Goal: Task Accomplishment & Management: Use online tool/utility

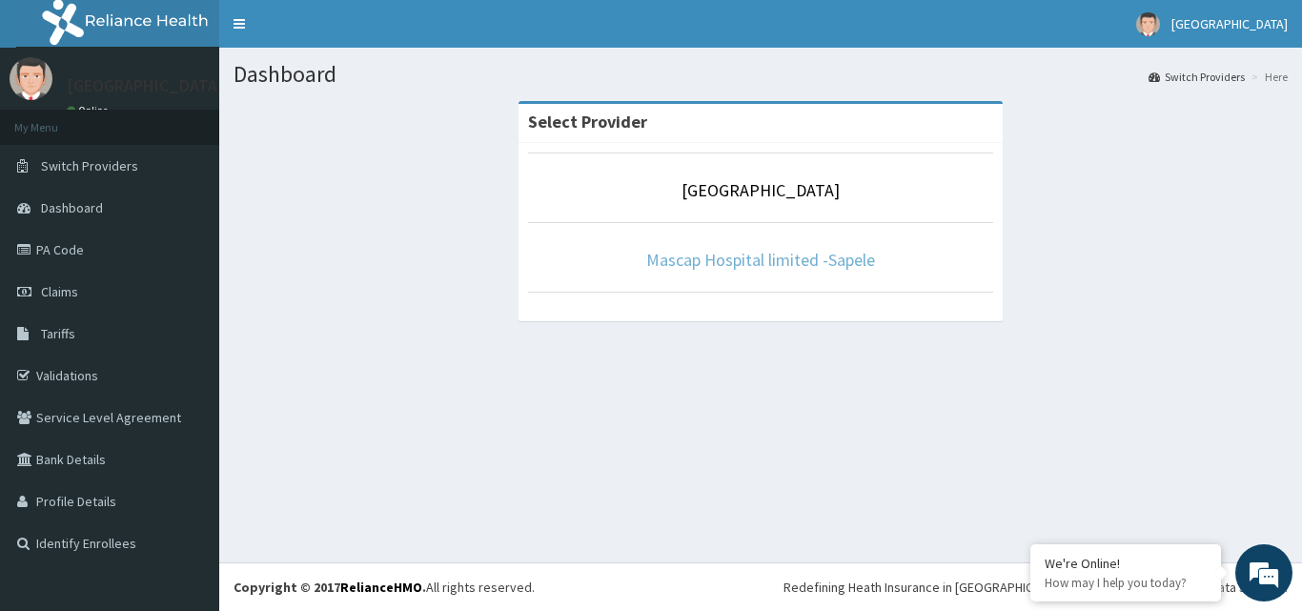
click at [791, 261] on link "Mascap Hospital limited -Sapele" at bounding box center [760, 260] width 229 height 22
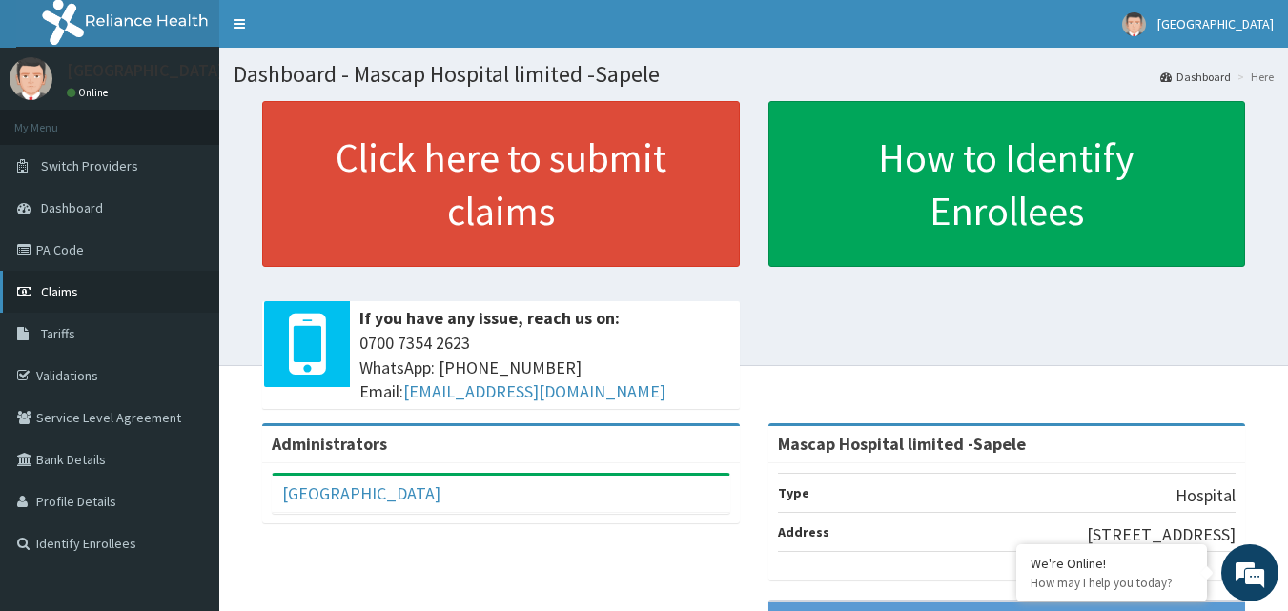
click at [73, 291] on span "Claims" at bounding box center [59, 291] width 37 height 17
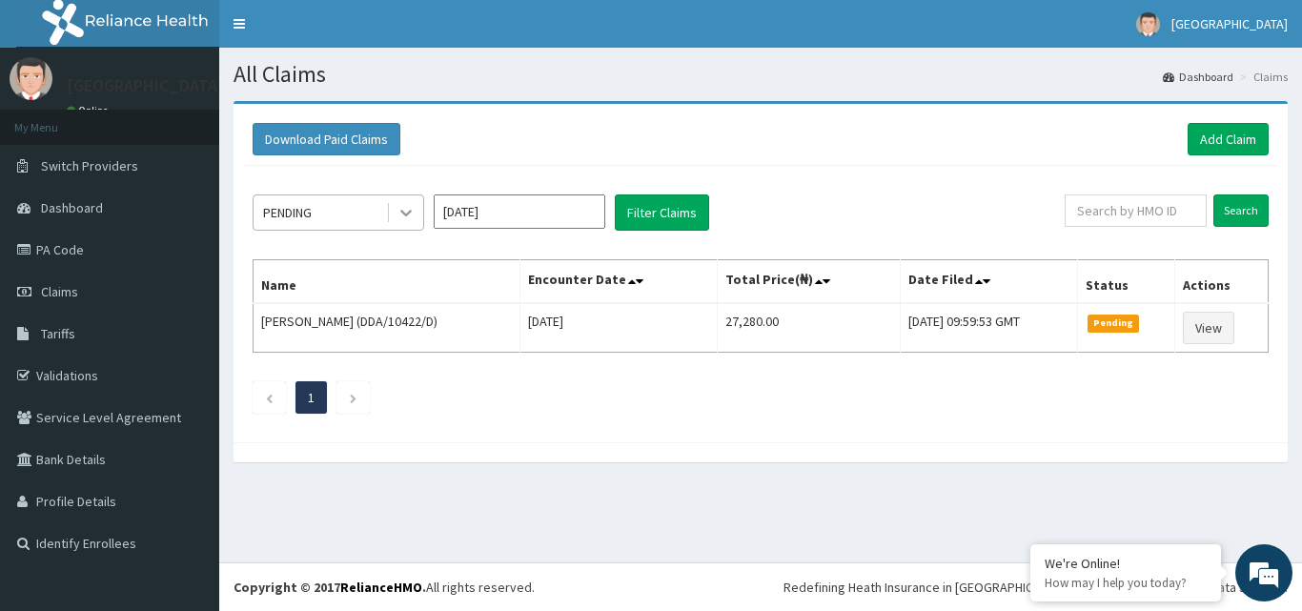
click at [407, 213] on icon at bounding box center [405, 214] width 11 height 7
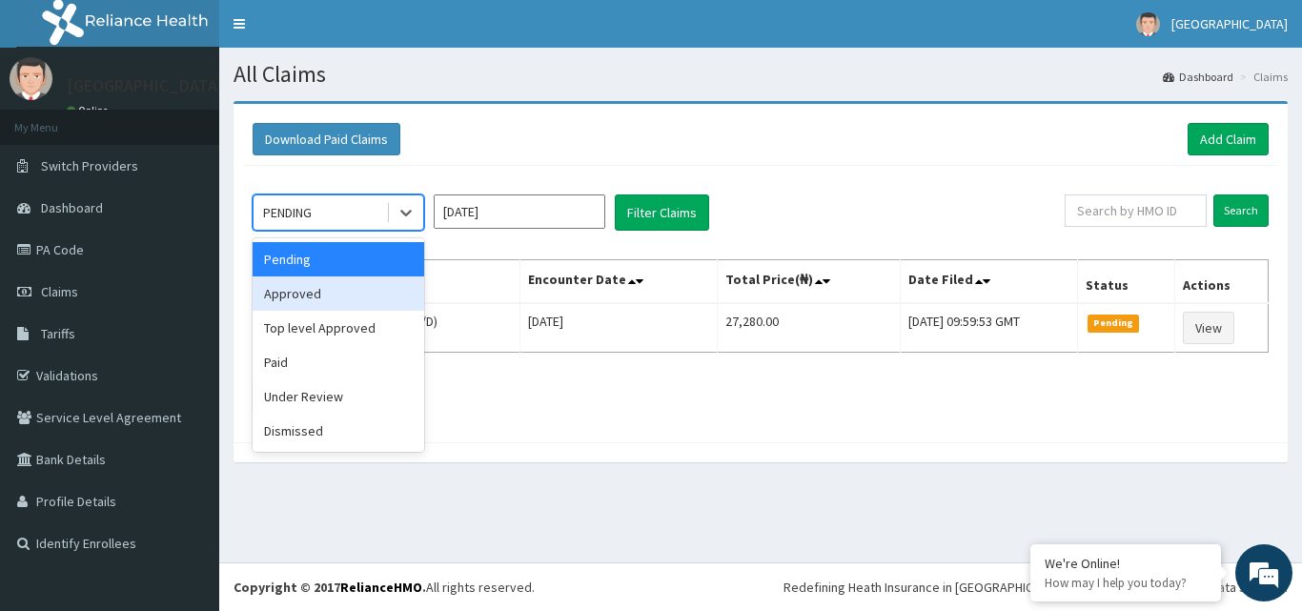
click at [343, 299] on div "Approved" at bounding box center [339, 293] width 172 height 34
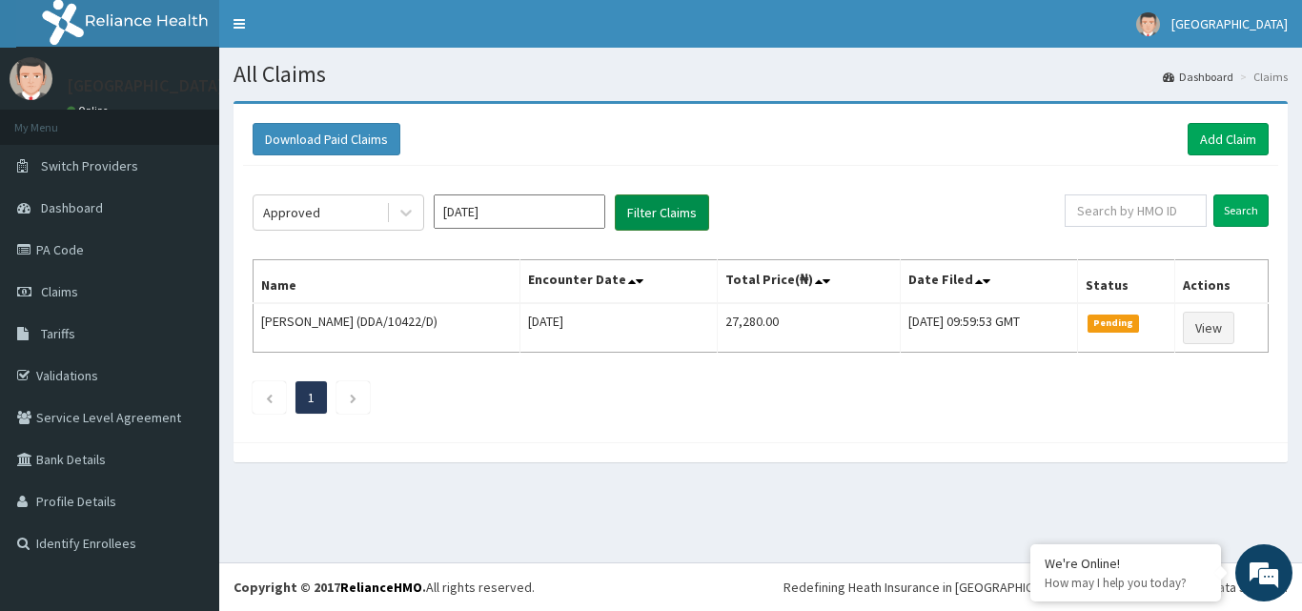
click at [676, 212] on button "Filter Claims" at bounding box center [662, 212] width 94 height 36
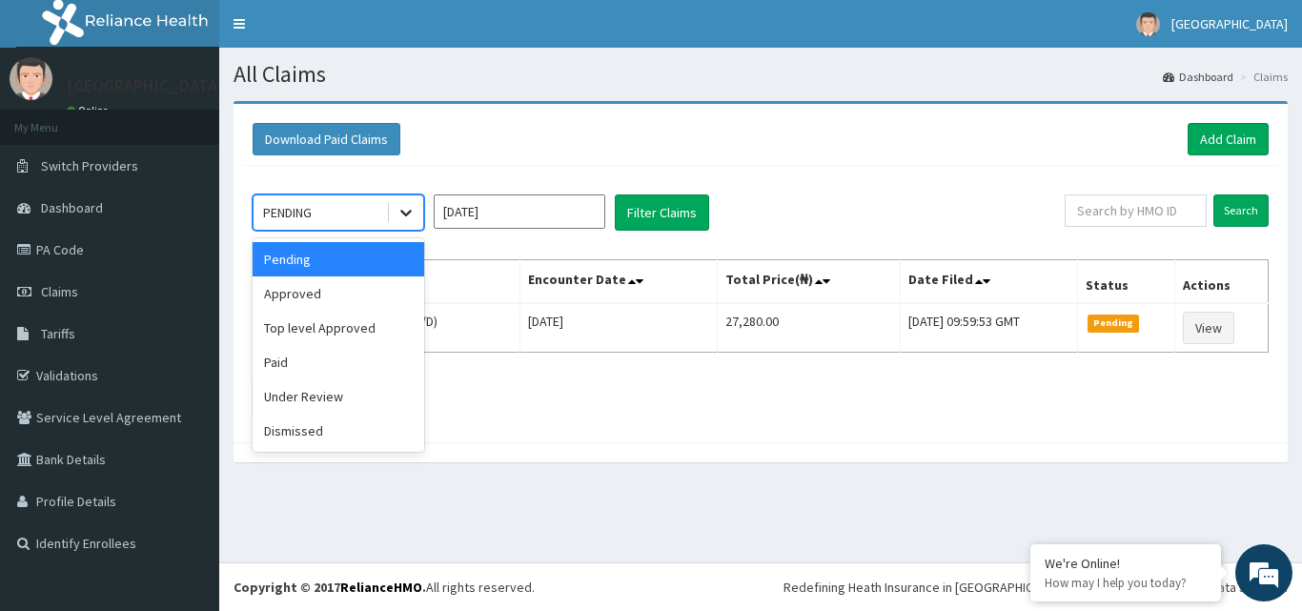
click at [404, 215] on icon at bounding box center [405, 212] width 19 height 19
click at [357, 292] on div "Approved" at bounding box center [339, 293] width 172 height 34
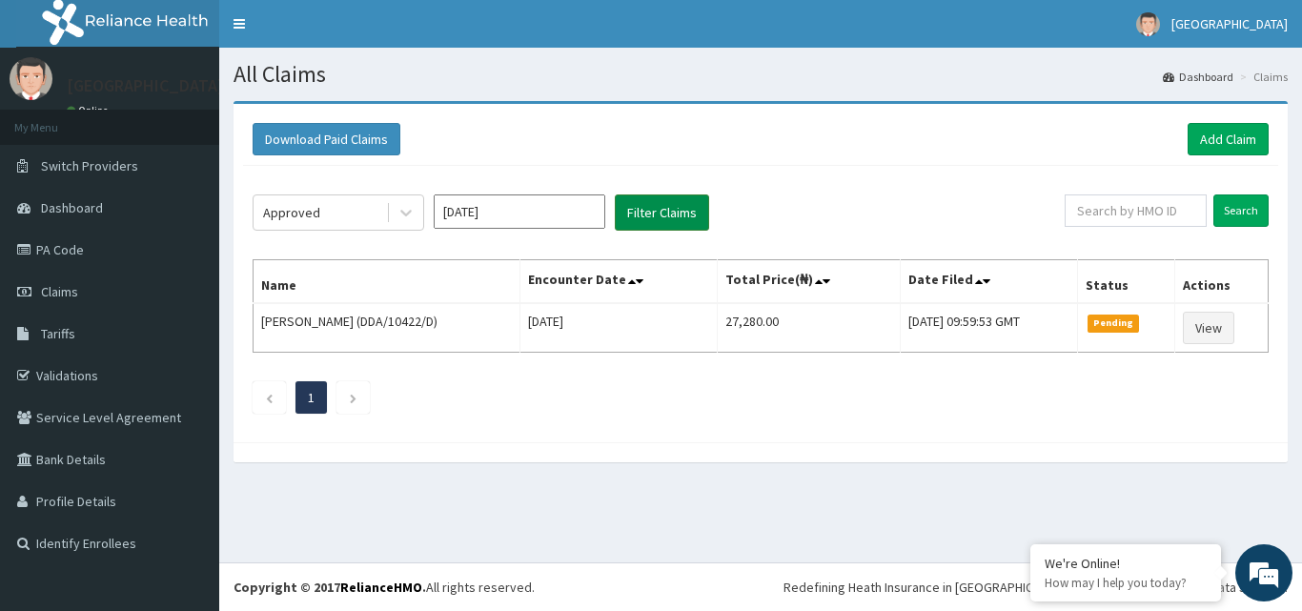
click at [661, 219] on button "Filter Claims" at bounding box center [662, 212] width 94 height 36
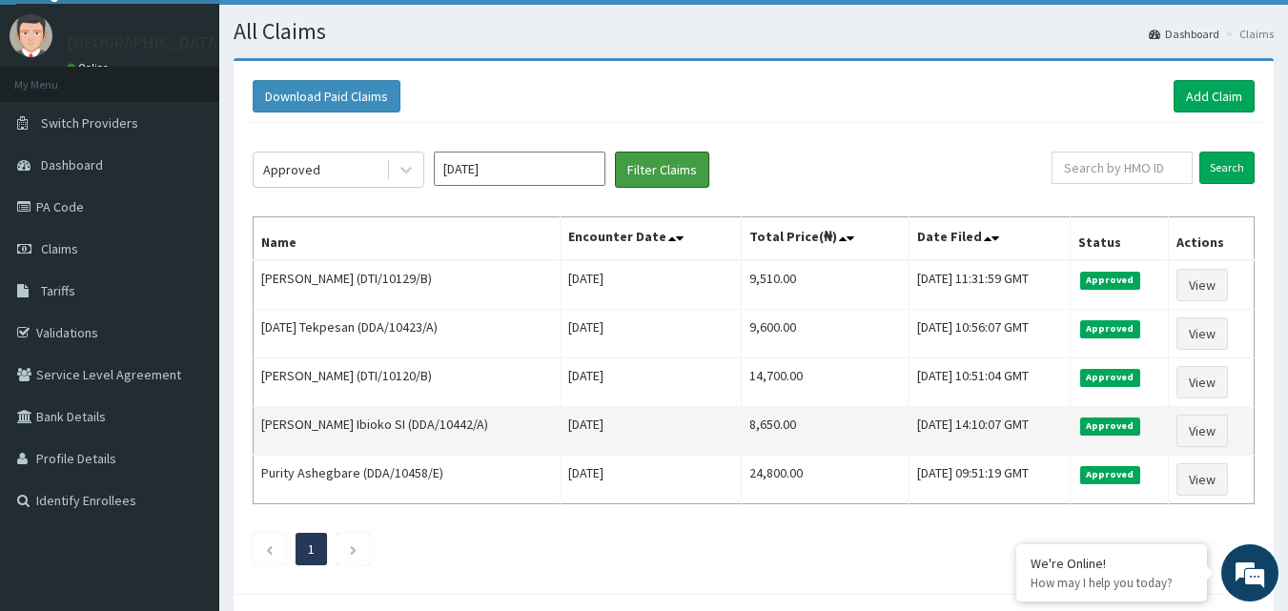
scroll to position [95, 0]
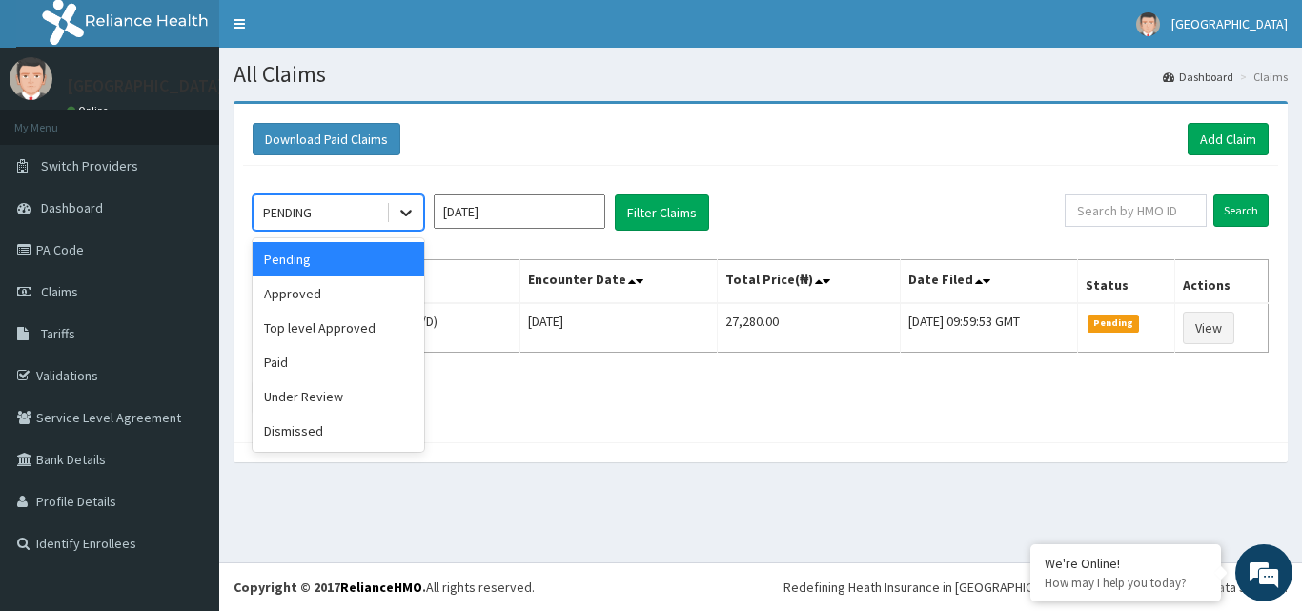
click at [411, 209] on icon at bounding box center [405, 212] width 19 height 19
click at [349, 298] on div "Approved" at bounding box center [339, 293] width 172 height 34
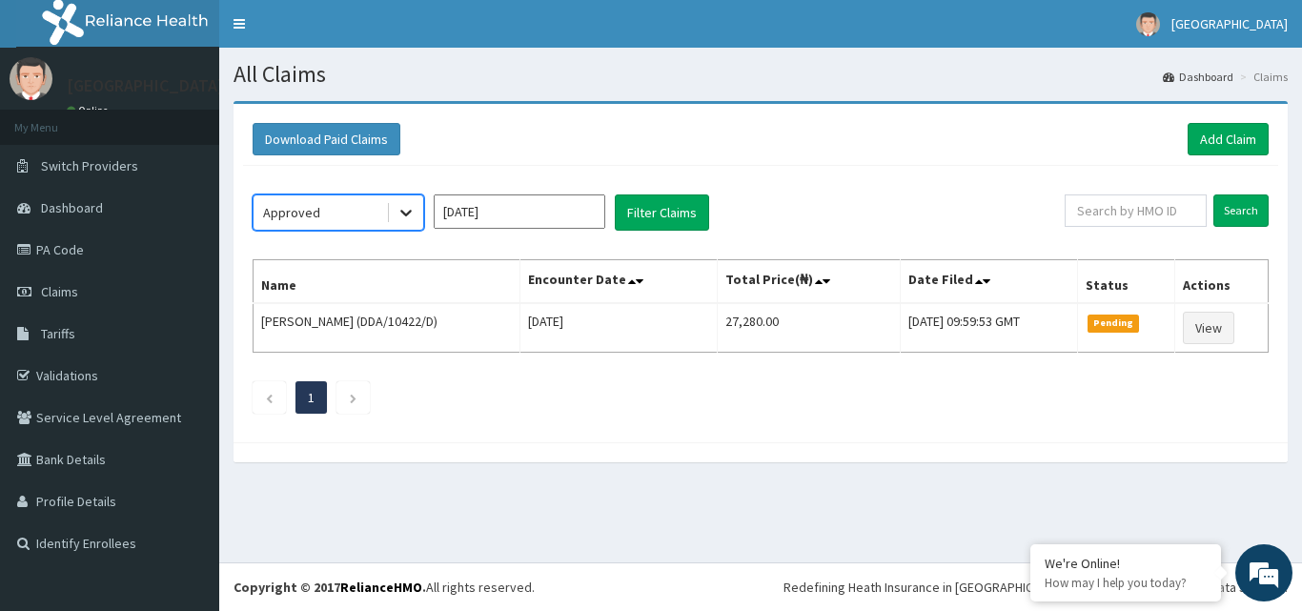
click at [409, 215] on icon at bounding box center [405, 212] width 19 height 19
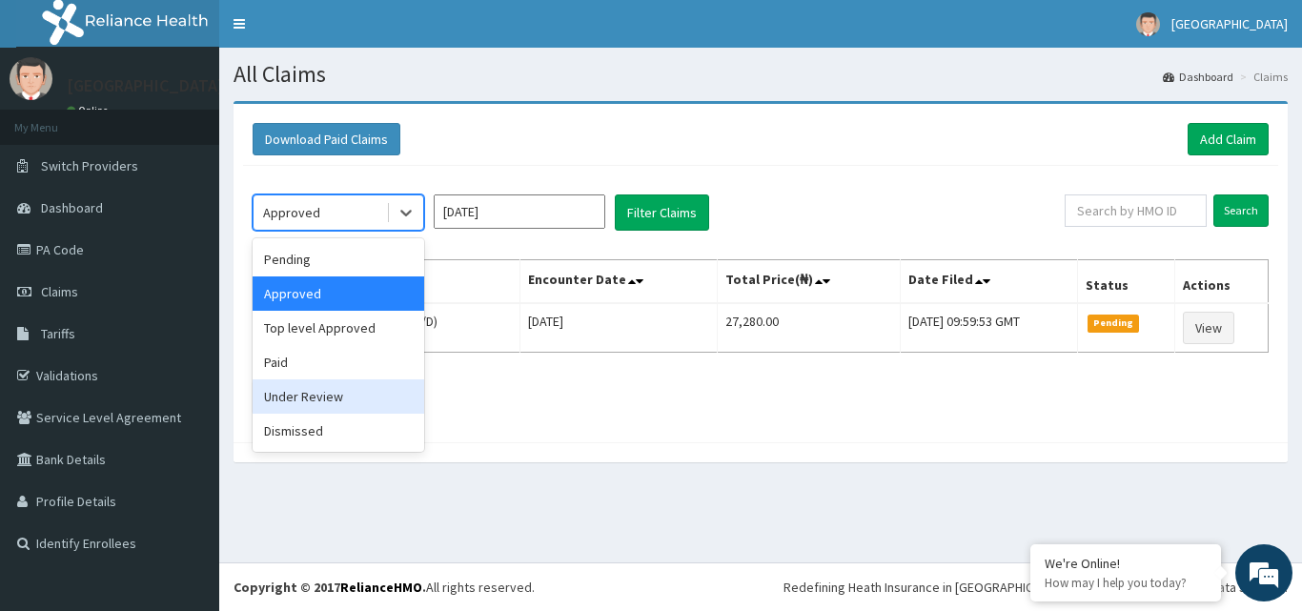
click at [342, 396] on div "Under Review" at bounding box center [339, 396] width 172 height 34
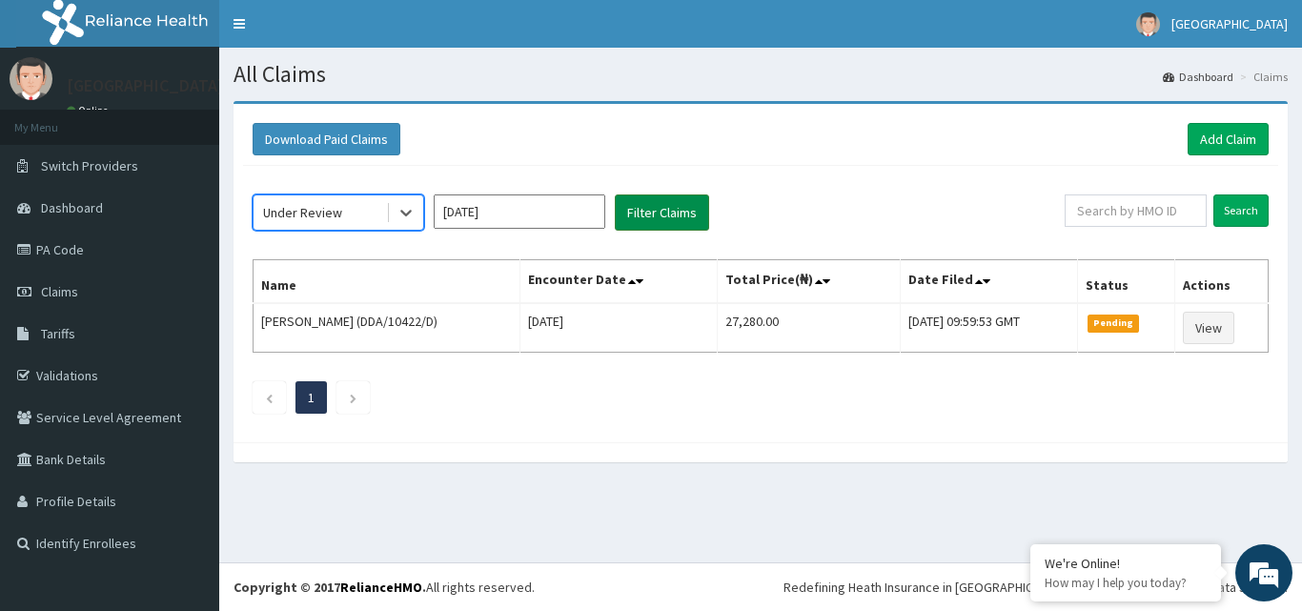
click at [694, 216] on button "Filter Claims" at bounding box center [662, 212] width 94 height 36
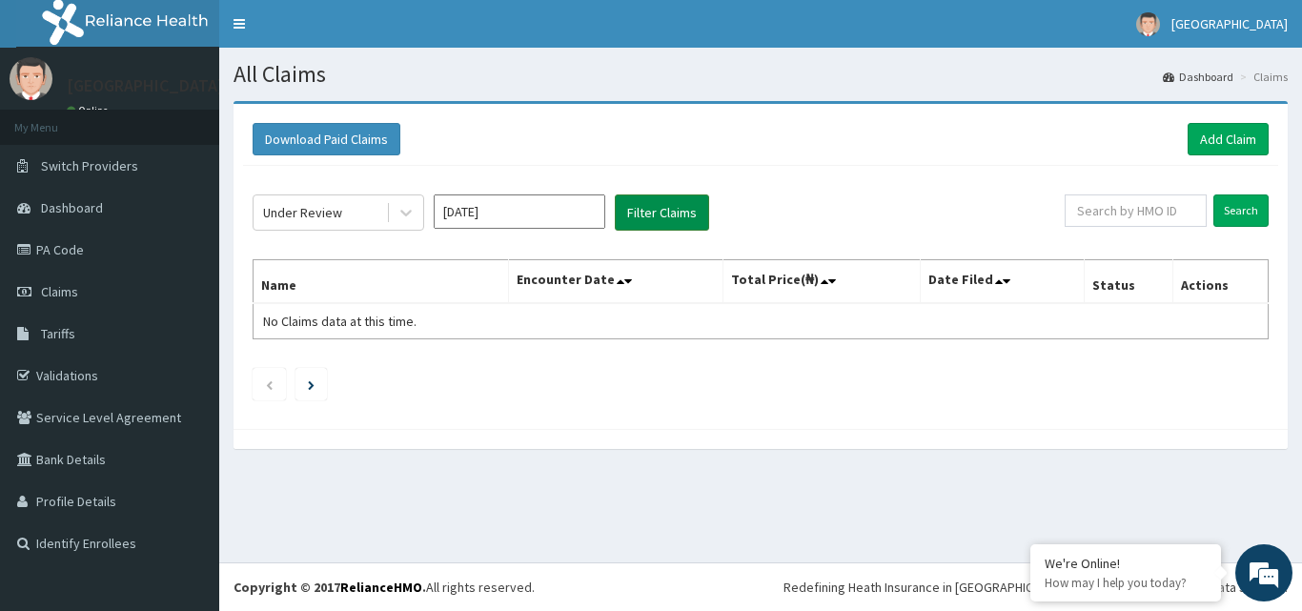
click at [694, 216] on button "Filter Claims" at bounding box center [662, 212] width 94 height 36
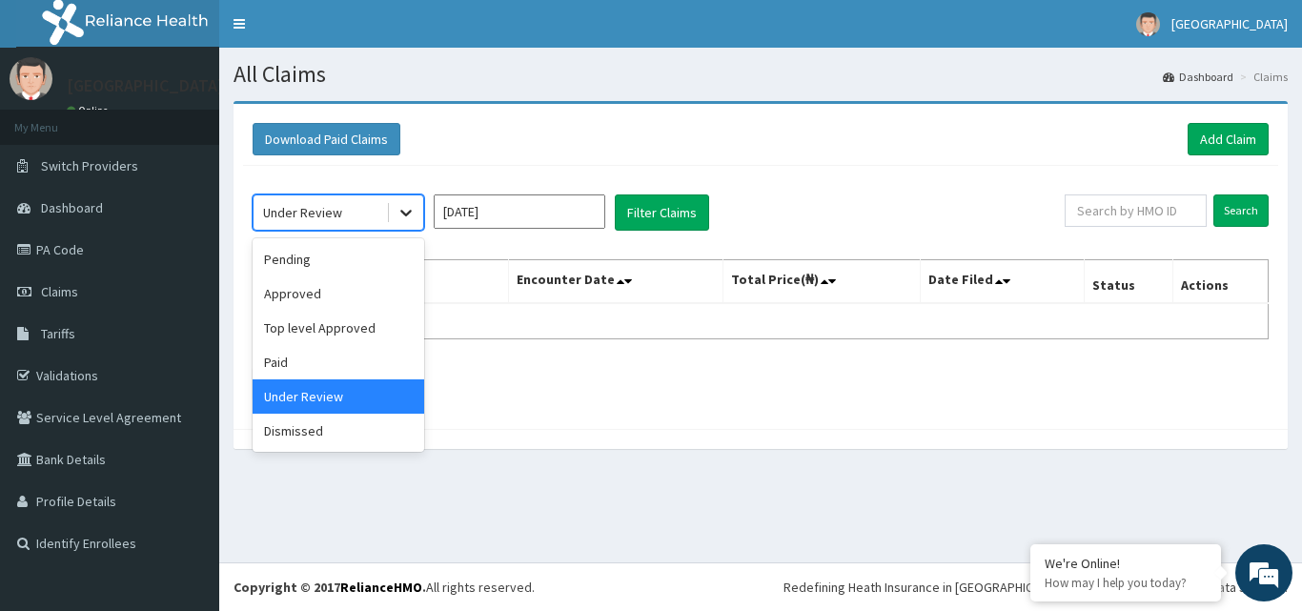
click at [413, 213] on icon at bounding box center [405, 212] width 19 height 19
click at [326, 297] on div "Approved" at bounding box center [339, 293] width 172 height 34
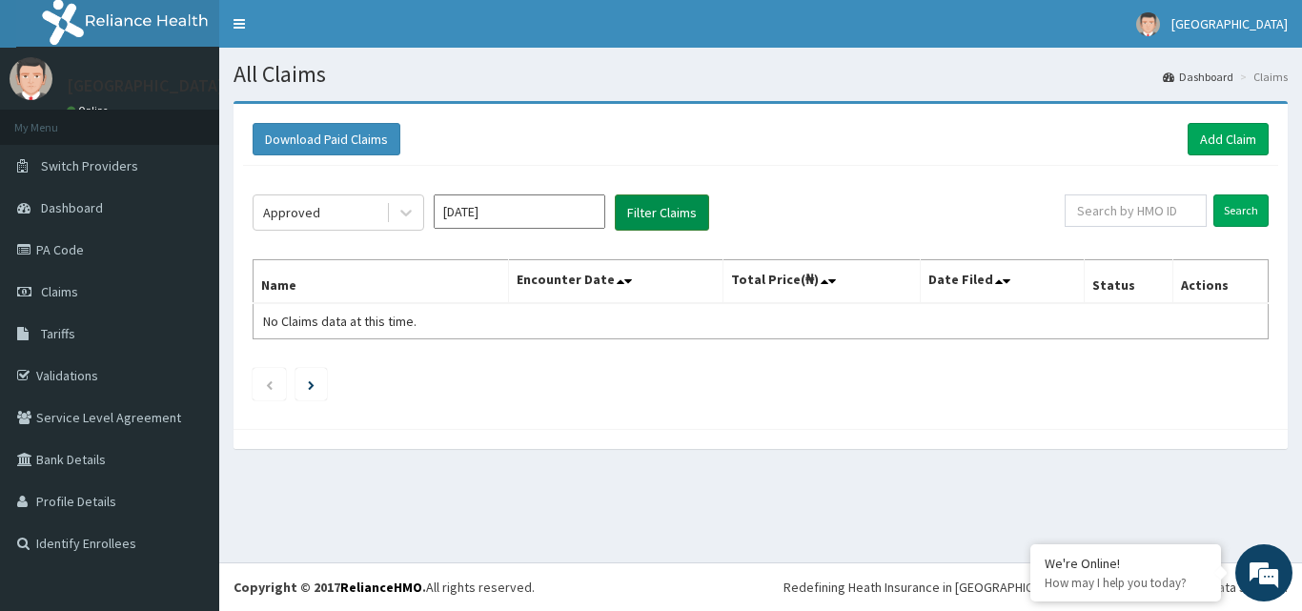
click at [675, 215] on button "Filter Claims" at bounding box center [662, 212] width 94 height 36
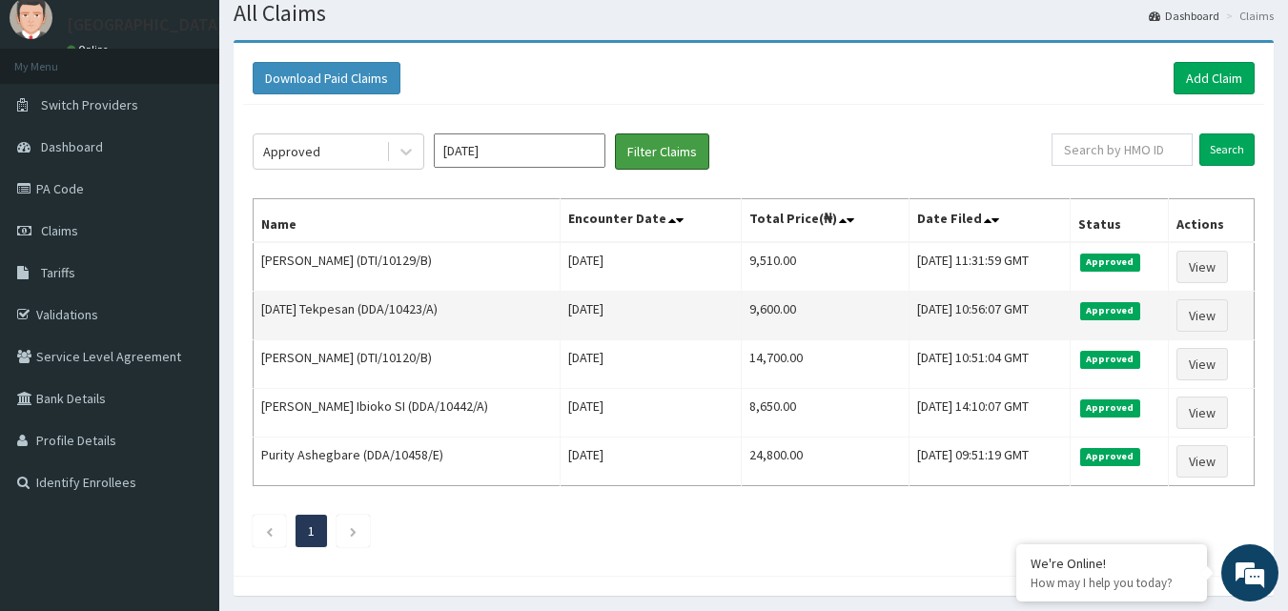
scroll to position [128, 0]
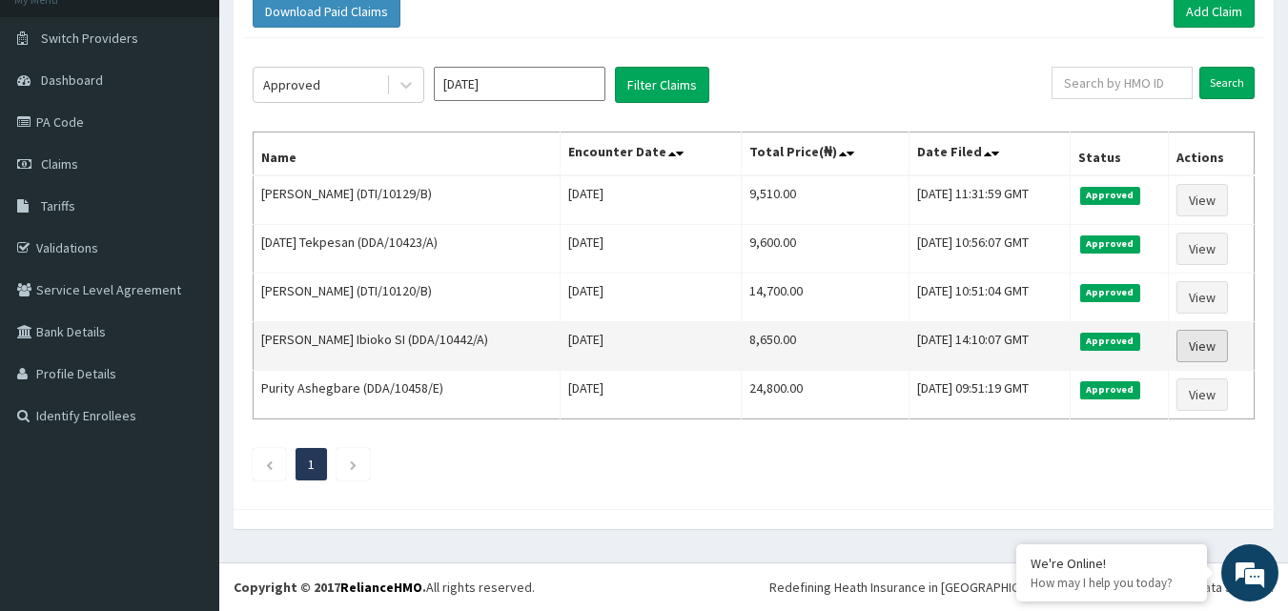
click at [1197, 352] on link "View" at bounding box center [1201, 346] width 51 height 32
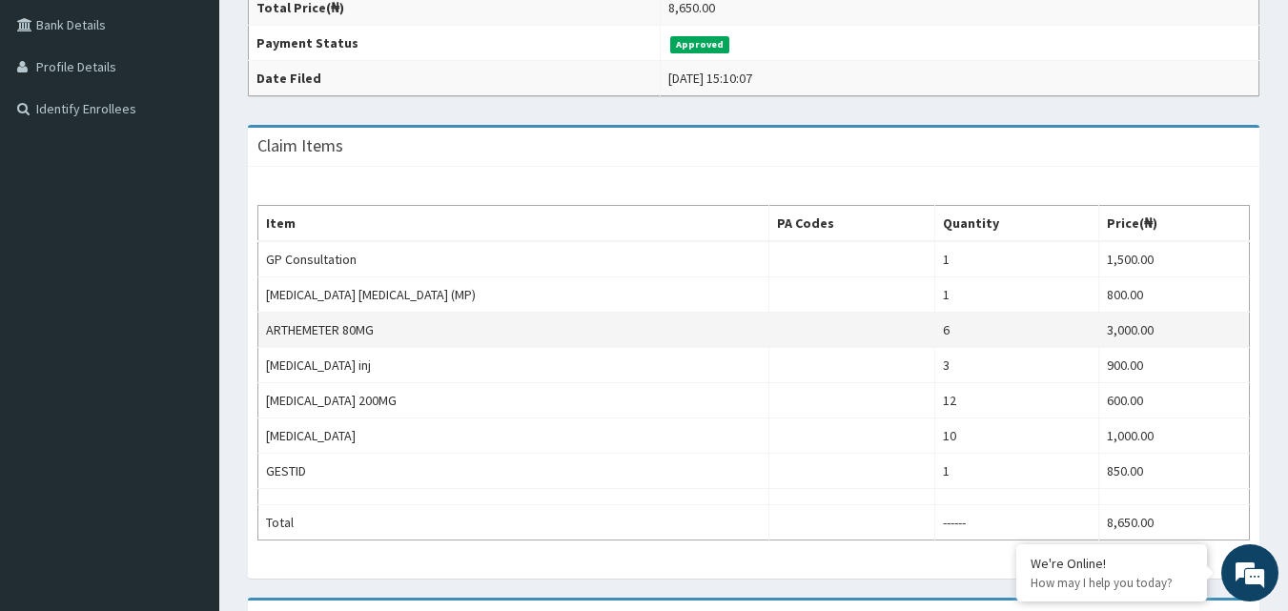
scroll to position [477, 0]
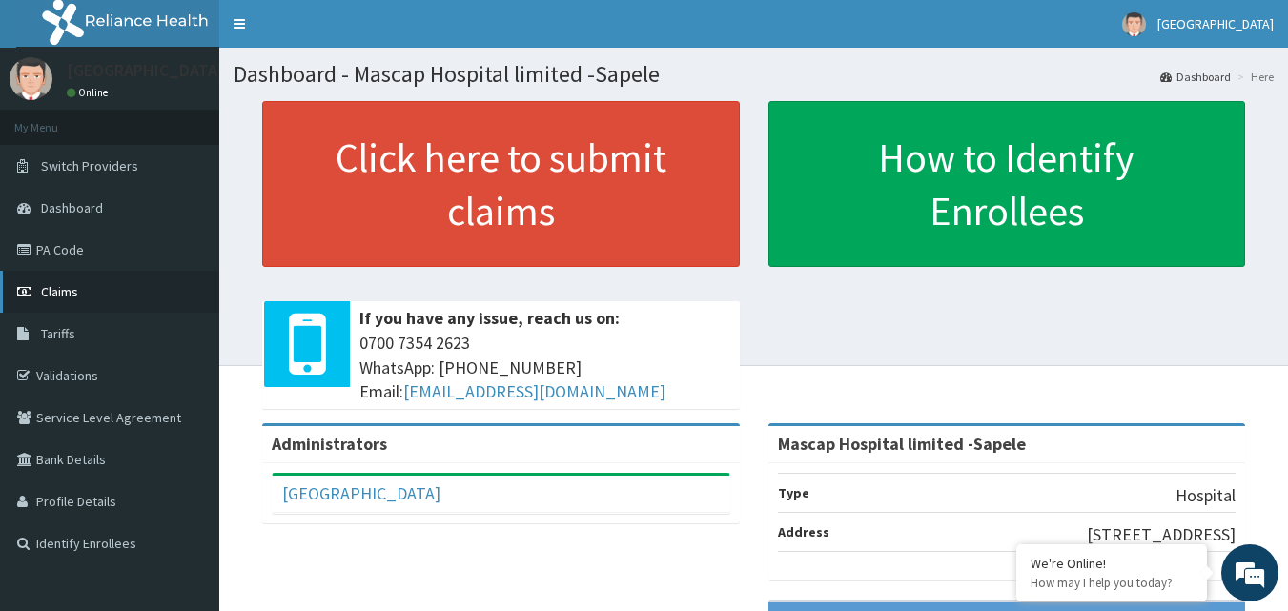
click at [79, 286] on link "Claims" at bounding box center [109, 292] width 219 height 42
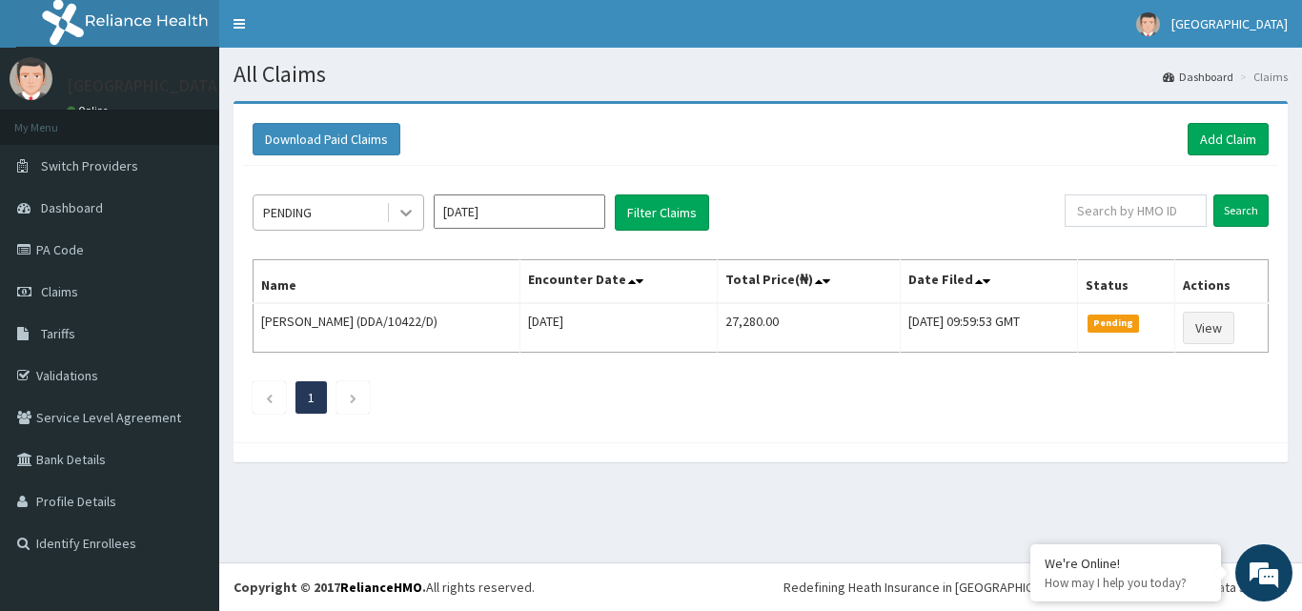
click at [408, 217] on icon at bounding box center [405, 212] width 19 height 19
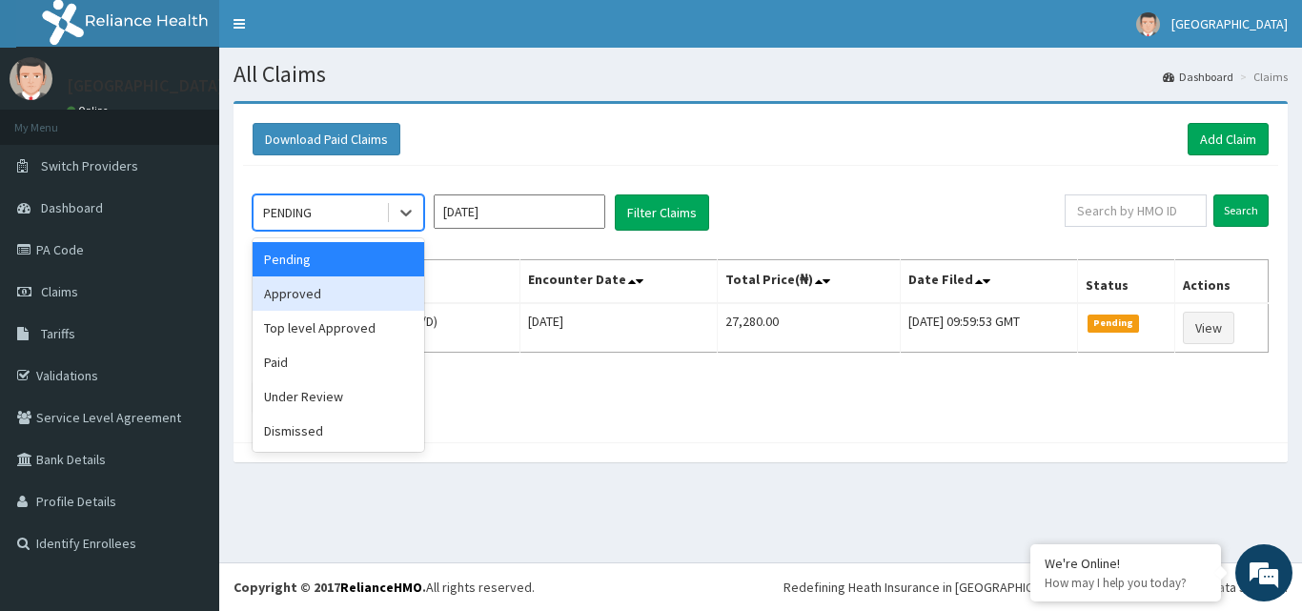
click at [328, 299] on div "Approved" at bounding box center [339, 293] width 172 height 34
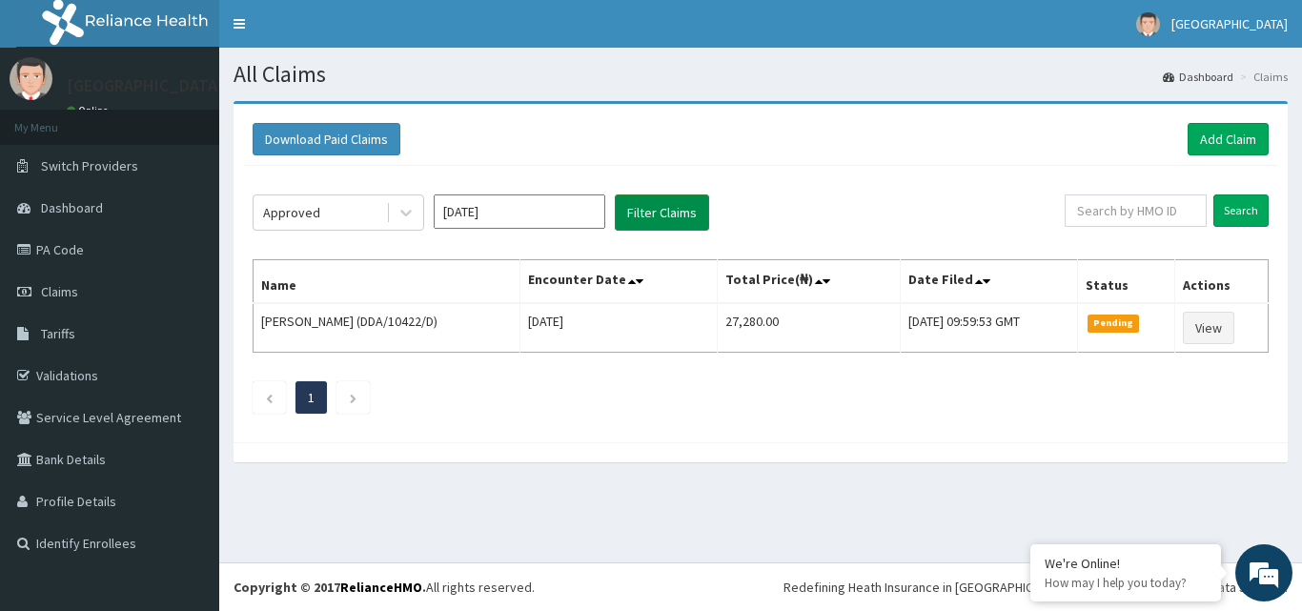
click at [668, 218] on button "Filter Claims" at bounding box center [662, 212] width 94 height 36
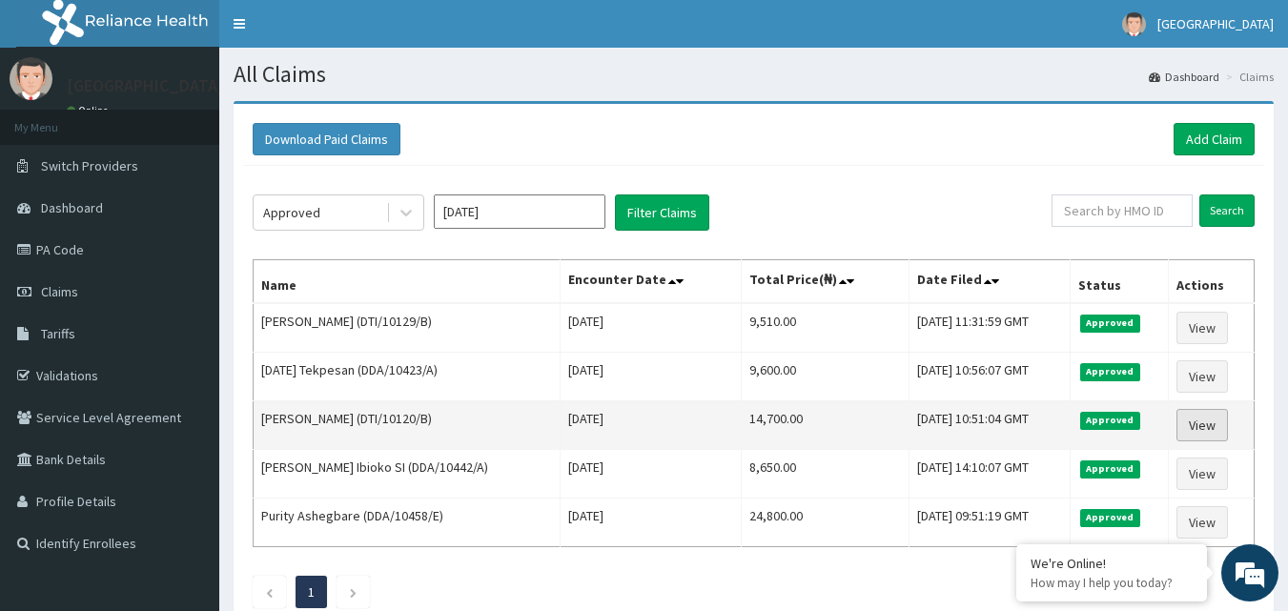
click at [1203, 423] on link "View" at bounding box center [1201, 425] width 51 height 32
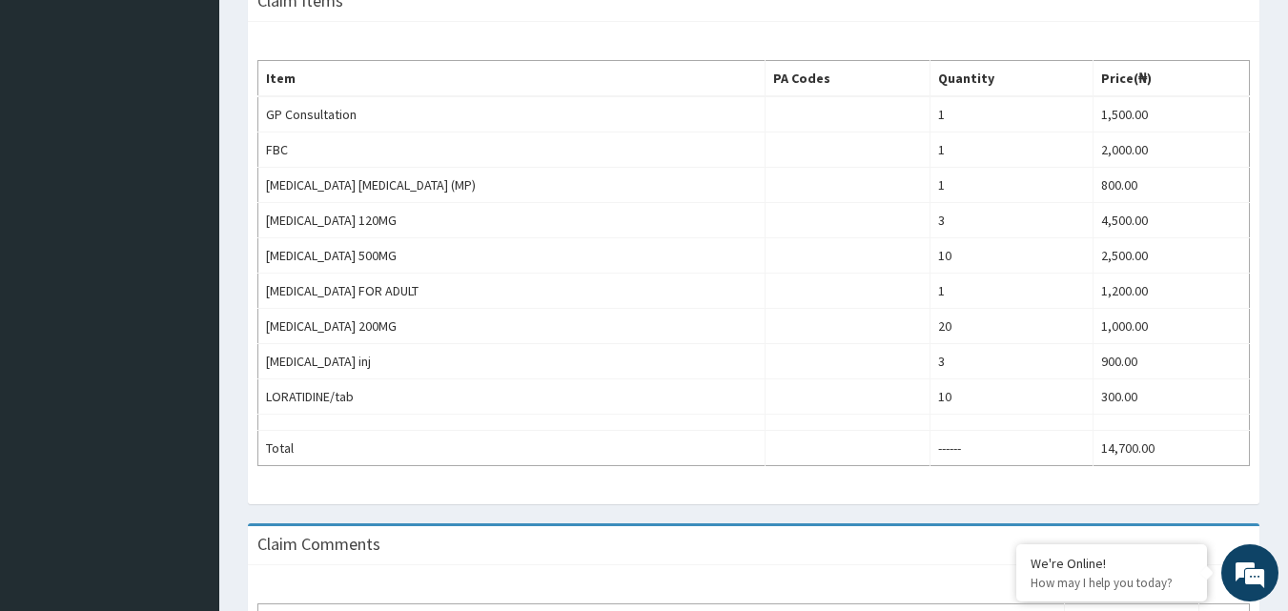
scroll to position [382, 0]
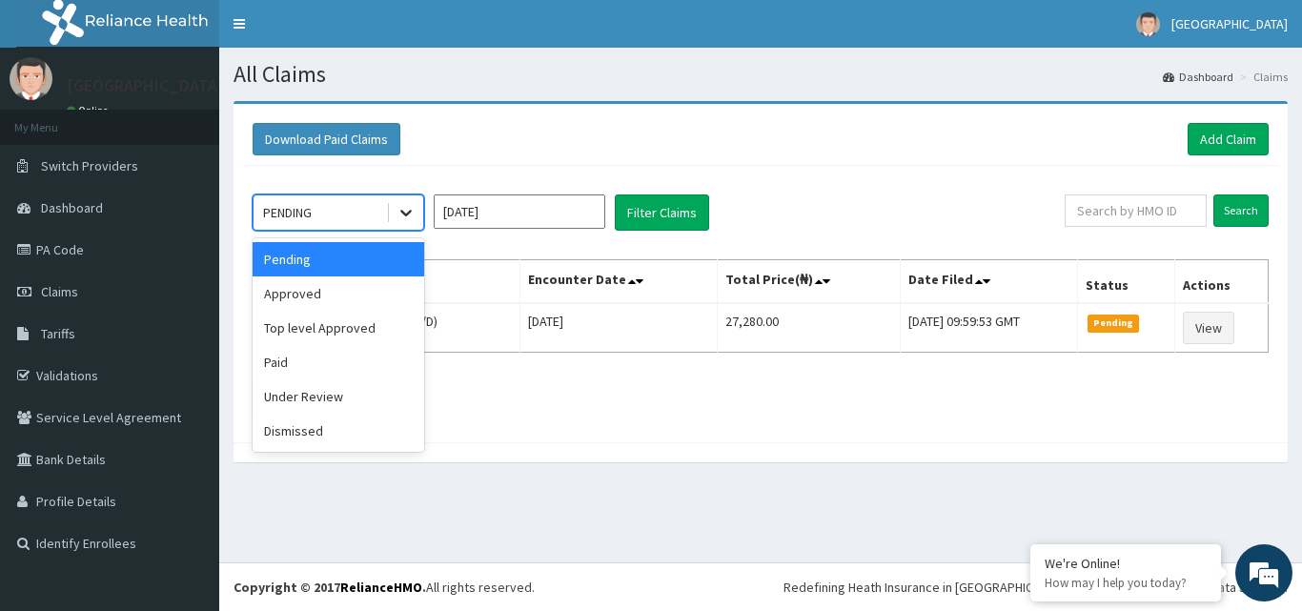
click at [417, 213] on div at bounding box center [406, 212] width 34 height 34
click at [351, 297] on div "Approved" at bounding box center [339, 293] width 172 height 34
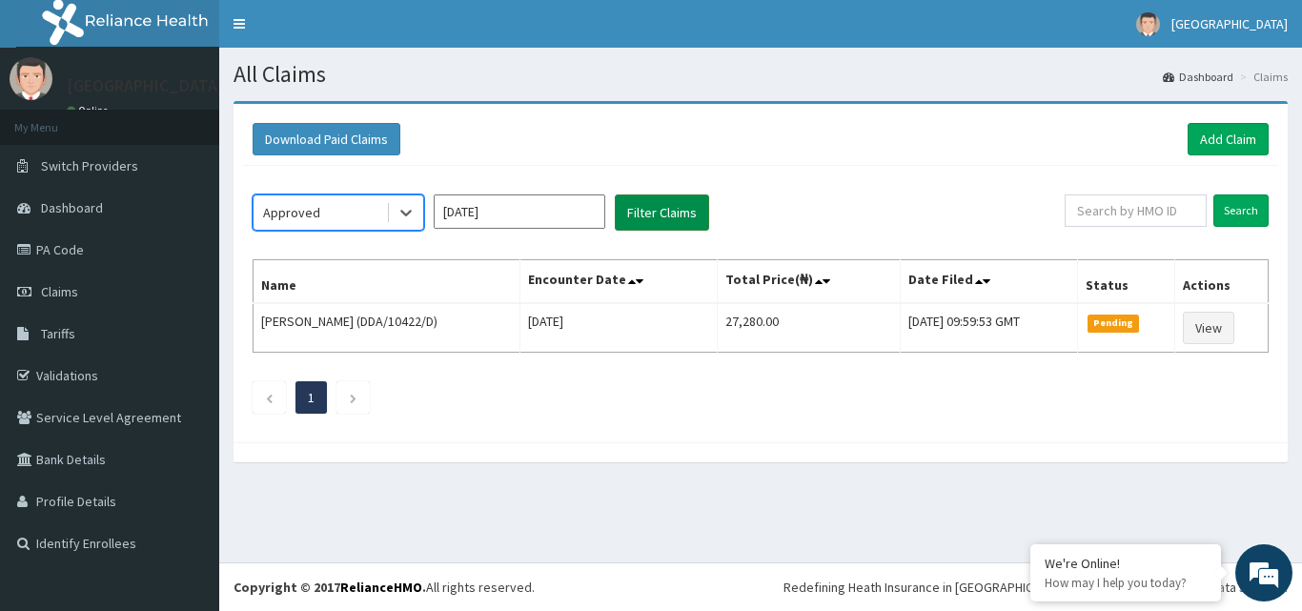
click at [689, 209] on button "Filter Claims" at bounding box center [662, 212] width 94 height 36
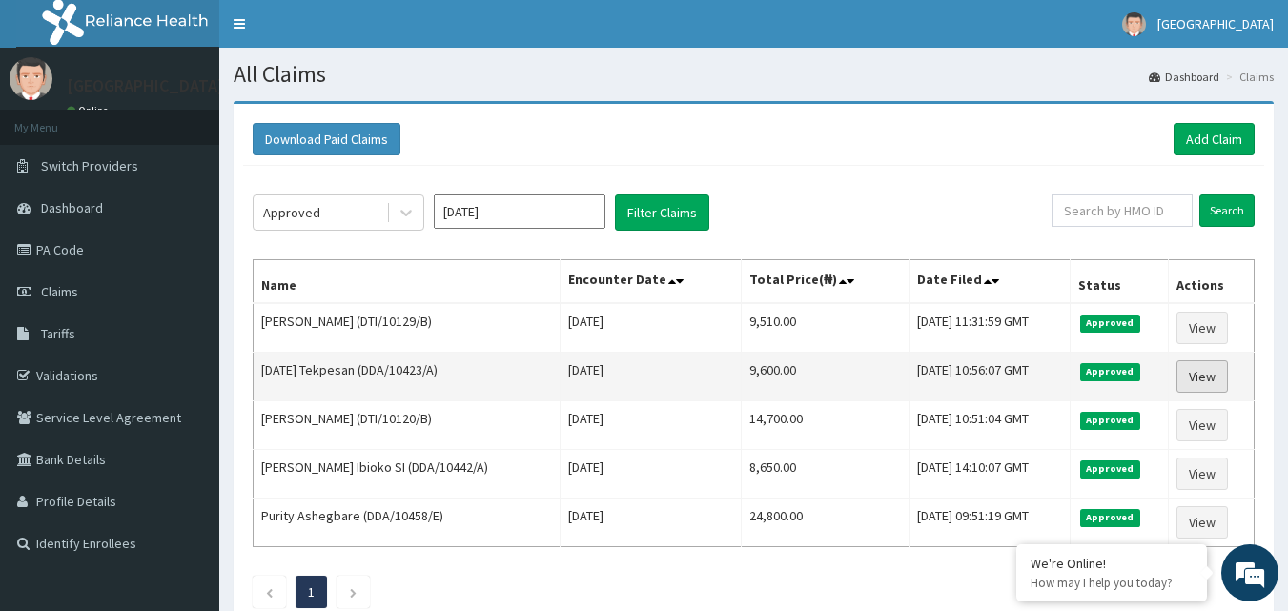
click at [1207, 373] on link "View" at bounding box center [1201, 376] width 51 height 32
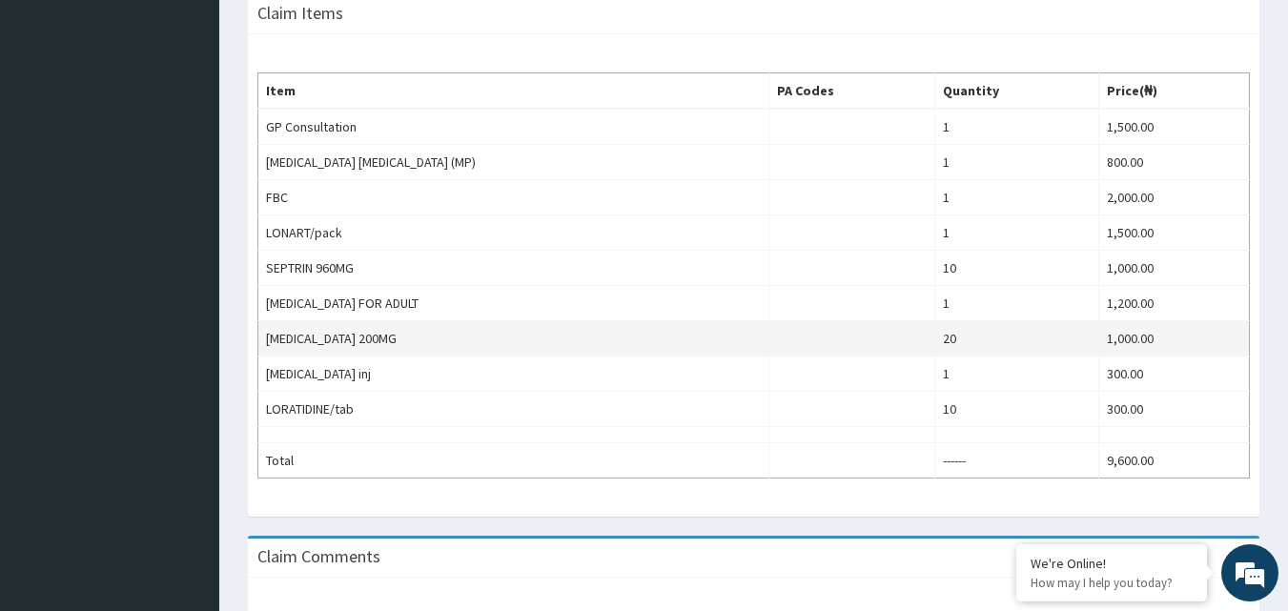
scroll to position [572, 0]
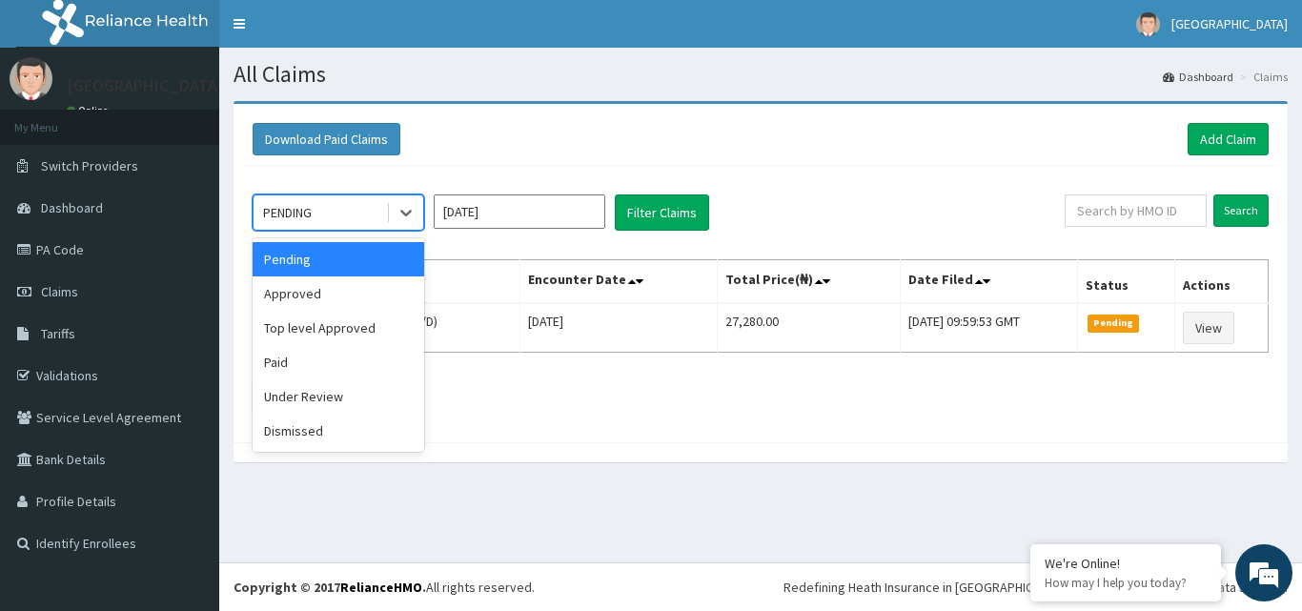
drag, startPoint x: 411, startPoint y: 210, endPoint x: 402, endPoint y: 246, distance: 37.2
click at [410, 210] on icon at bounding box center [405, 212] width 19 height 19
click at [350, 301] on div "Approved" at bounding box center [339, 293] width 172 height 34
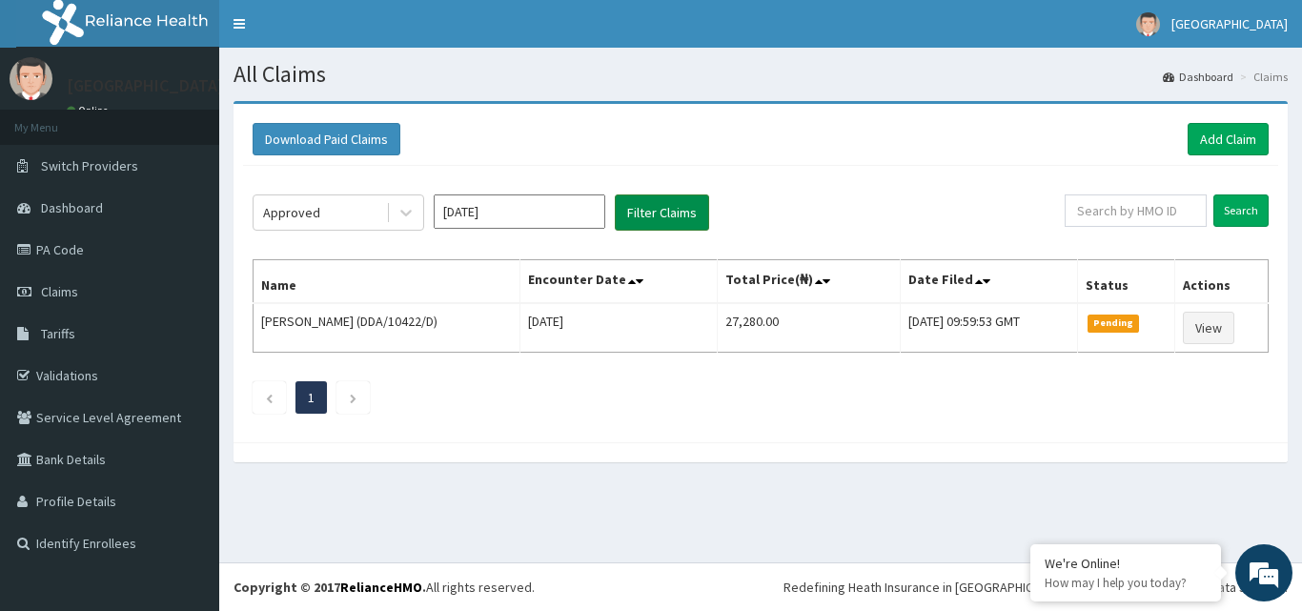
click at [683, 209] on button "Filter Claims" at bounding box center [662, 212] width 94 height 36
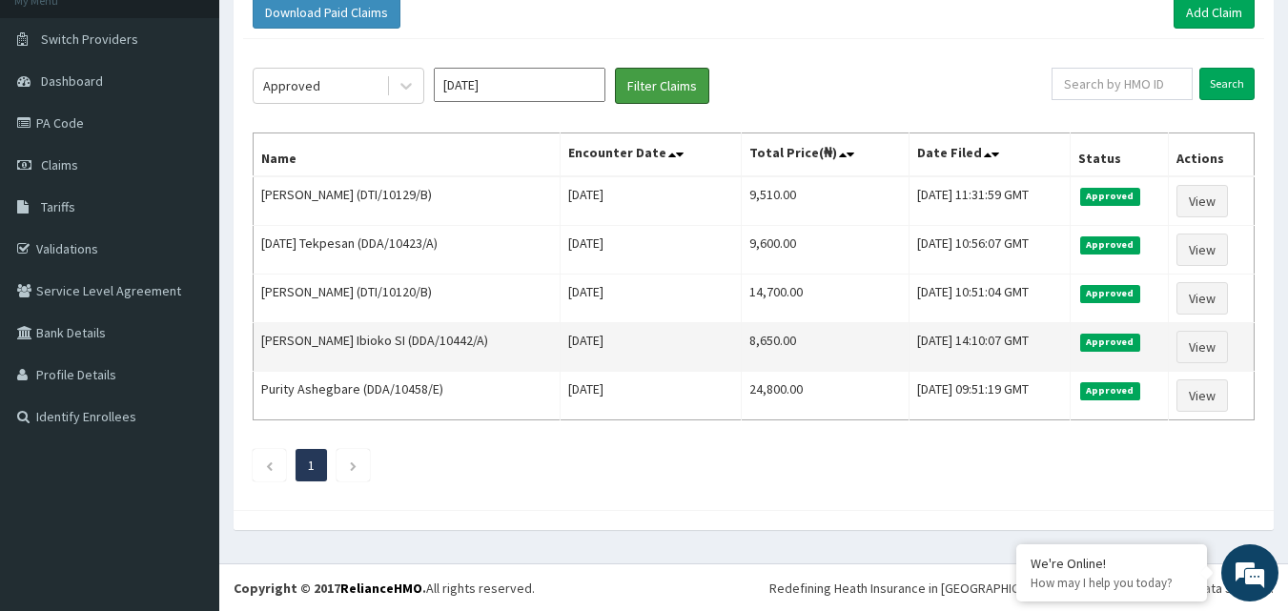
scroll to position [128, 0]
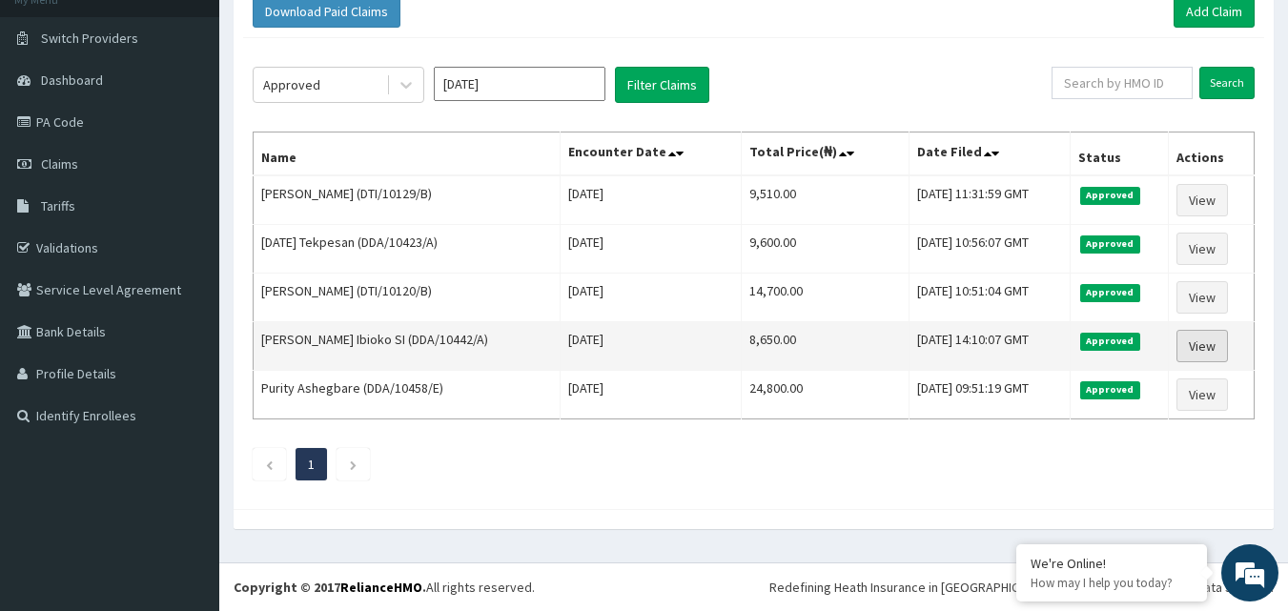
click at [1215, 346] on link "View" at bounding box center [1201, 346] width 51 height 32
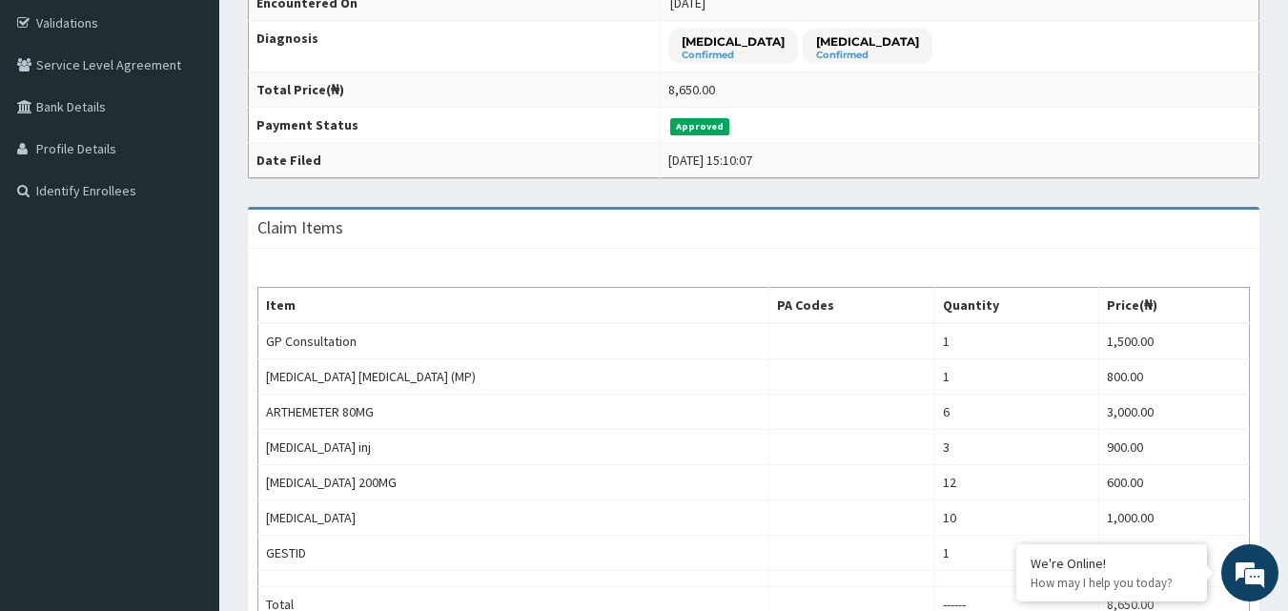
scroll to position [477, 0]
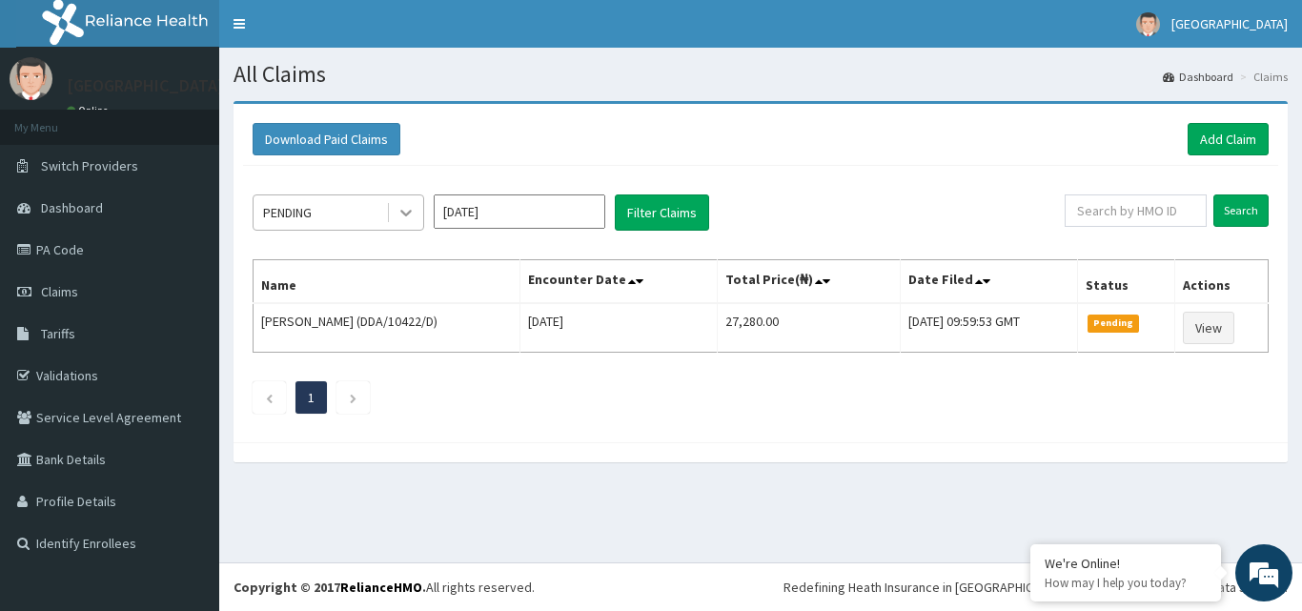
click at [415, 205] on icon at bounding box center [405, 212] width 19 height 19
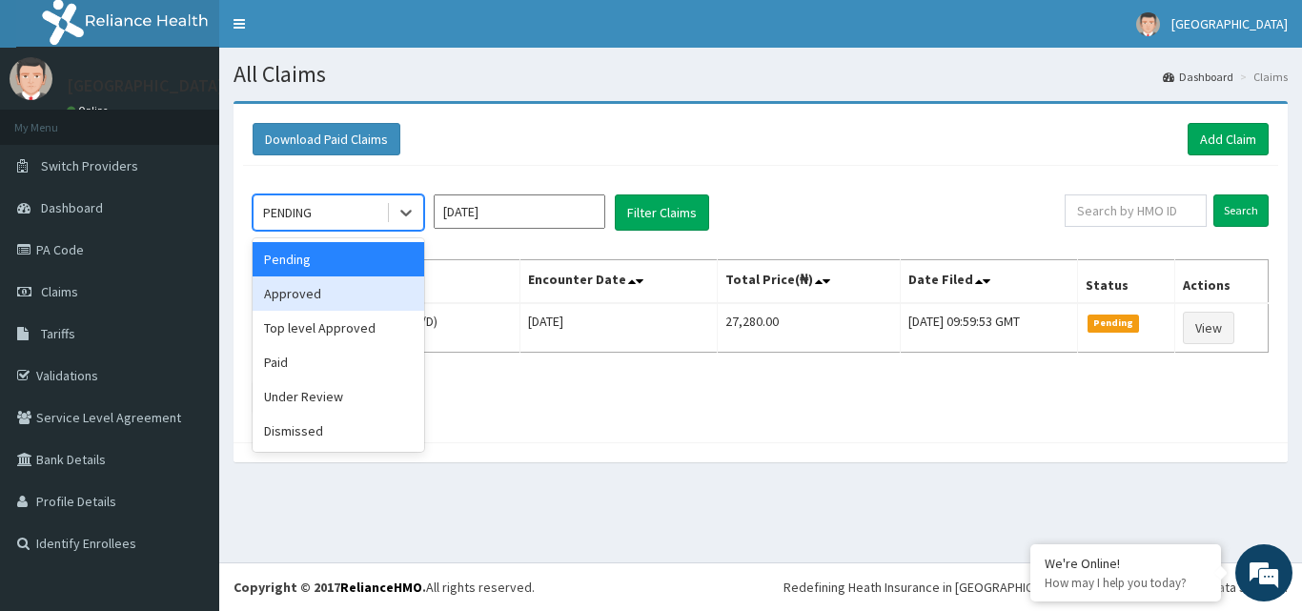
click at [349, 296] on div "Approved" at bounding box center [339, 293] width 172 height 34
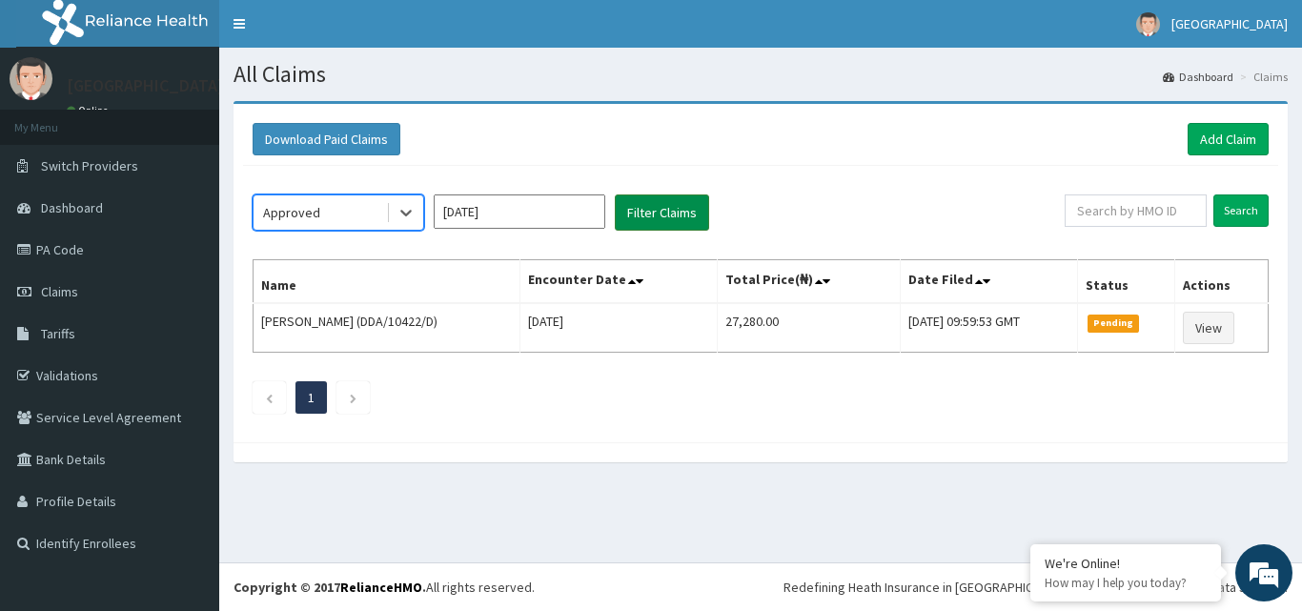
click at [672, 215] on button "Filter Claims" at bounding box center [662, 212] width 94 height 36
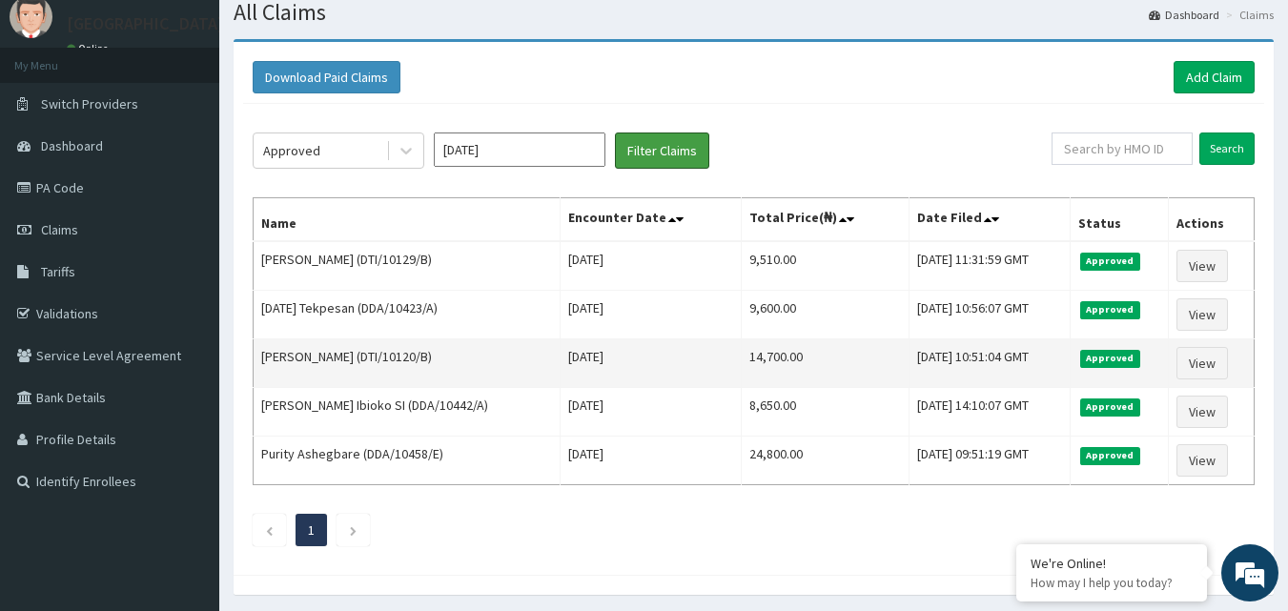
scroll to position [95, 0]
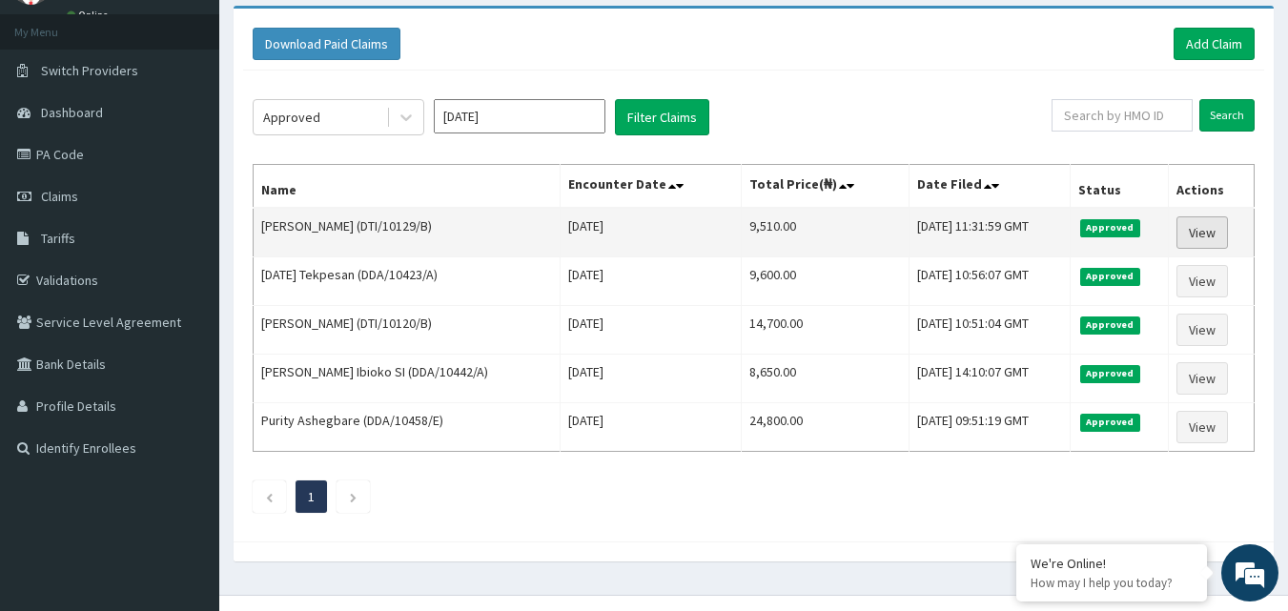
click at [1210, 236] on link "View" at bounding box center [1201, 232] width 51 height 32
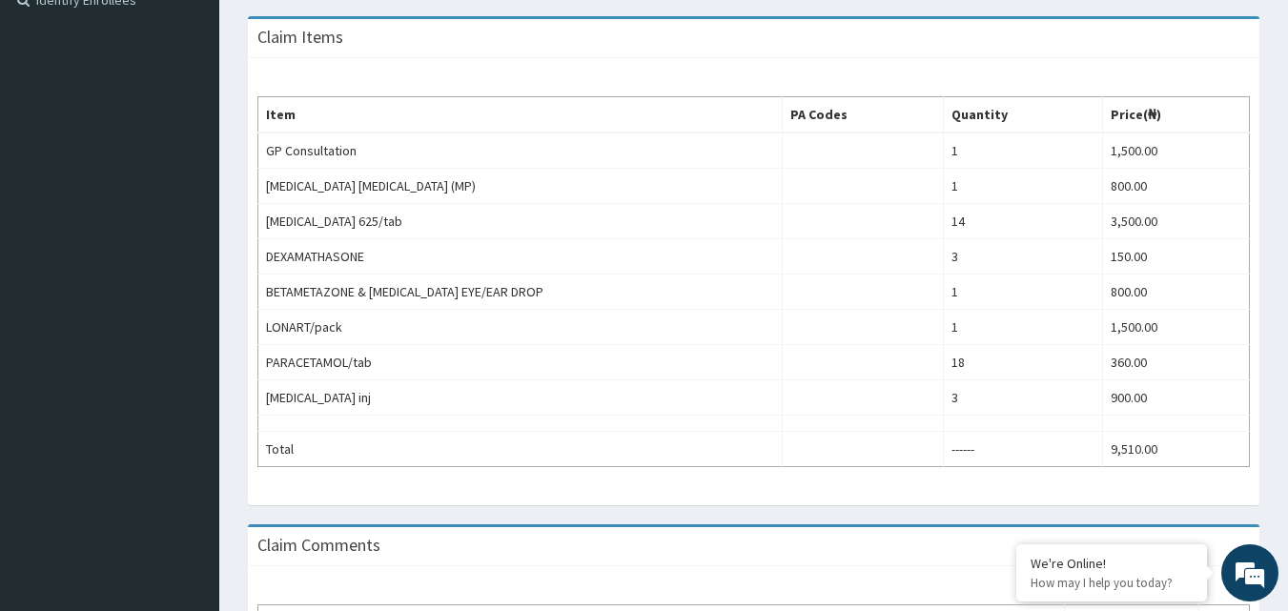
scroll to position [538, 0]
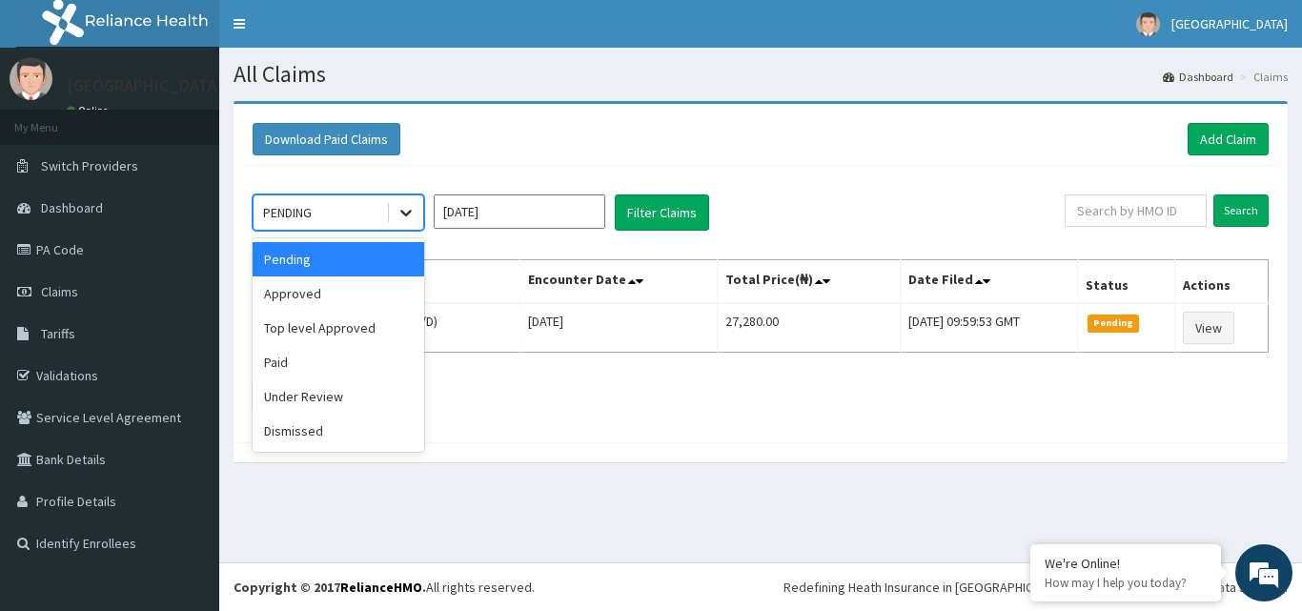
click at [409, 217] on icon at bounding box center [405, 212] width 19 height 19
click at [336, 295] on div "Approved" at bounding box center [339, 293] width 172 height 34
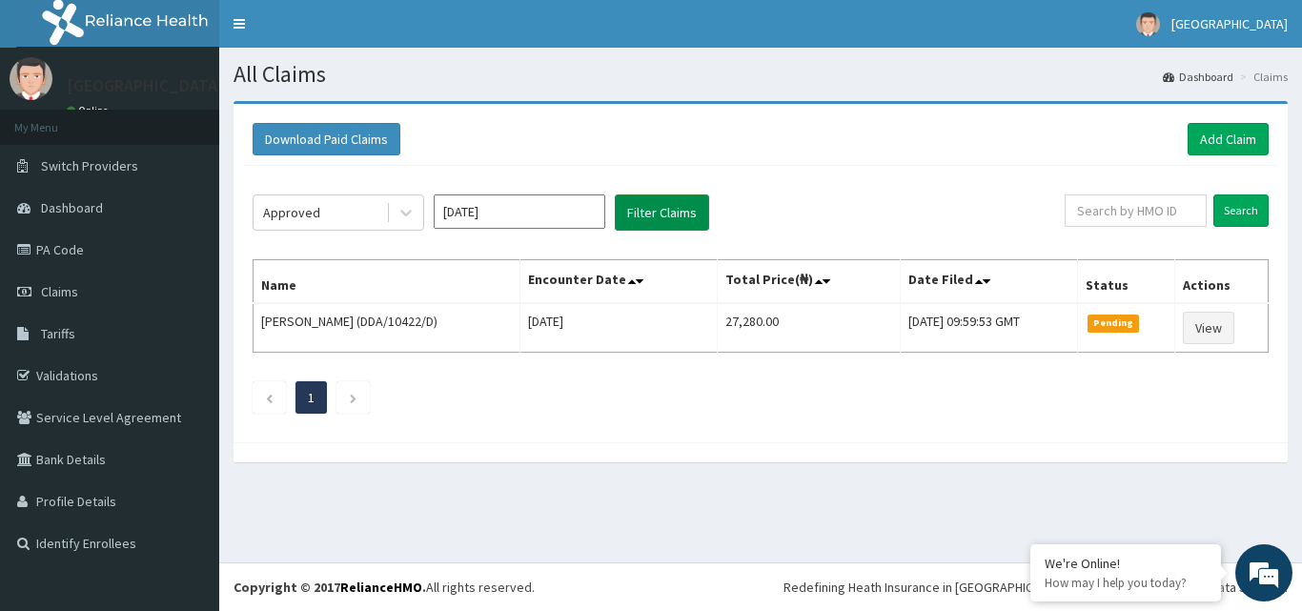
click at [664, 210] on button "Filter Claims" at bounding box center [662, 212] width 94 height 36
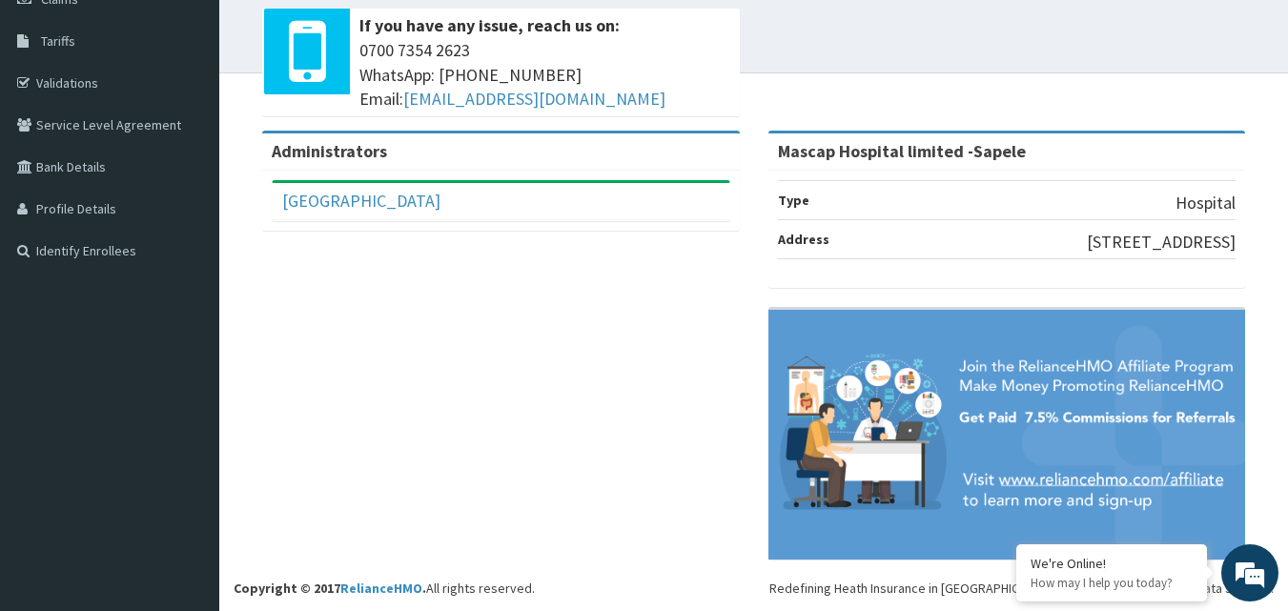
scroll to position [294, 0]
